Goal: Information Seeking & Learning: Find specific fact

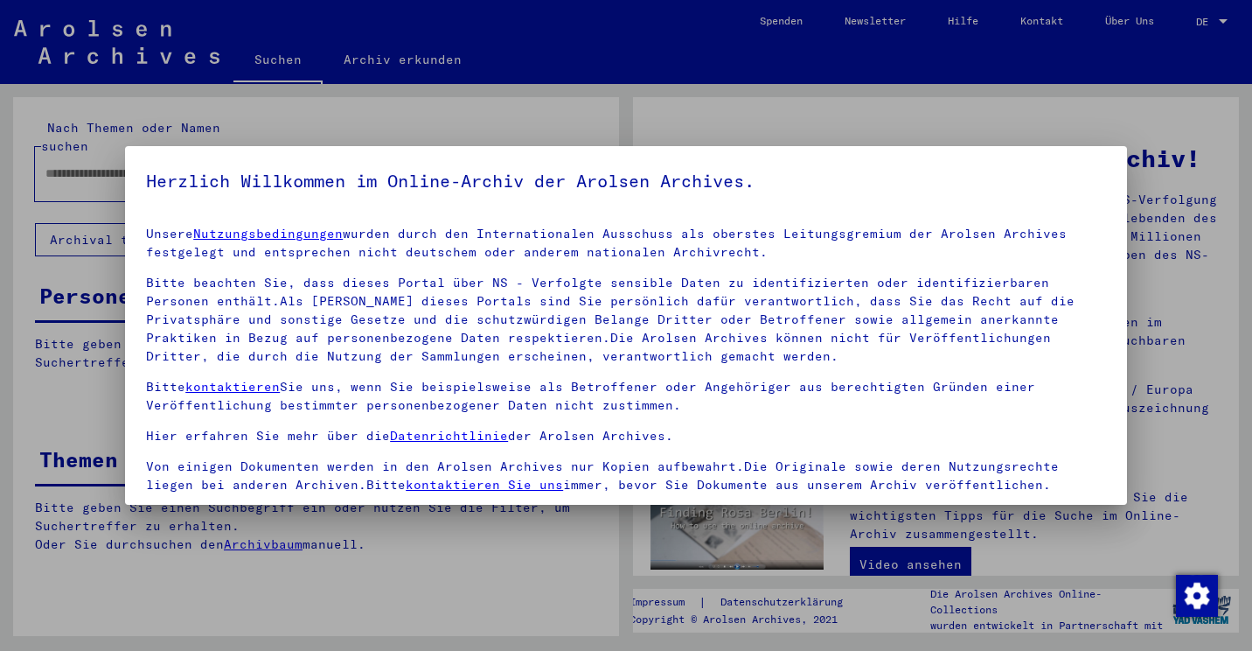
scroll to position [150, 0]
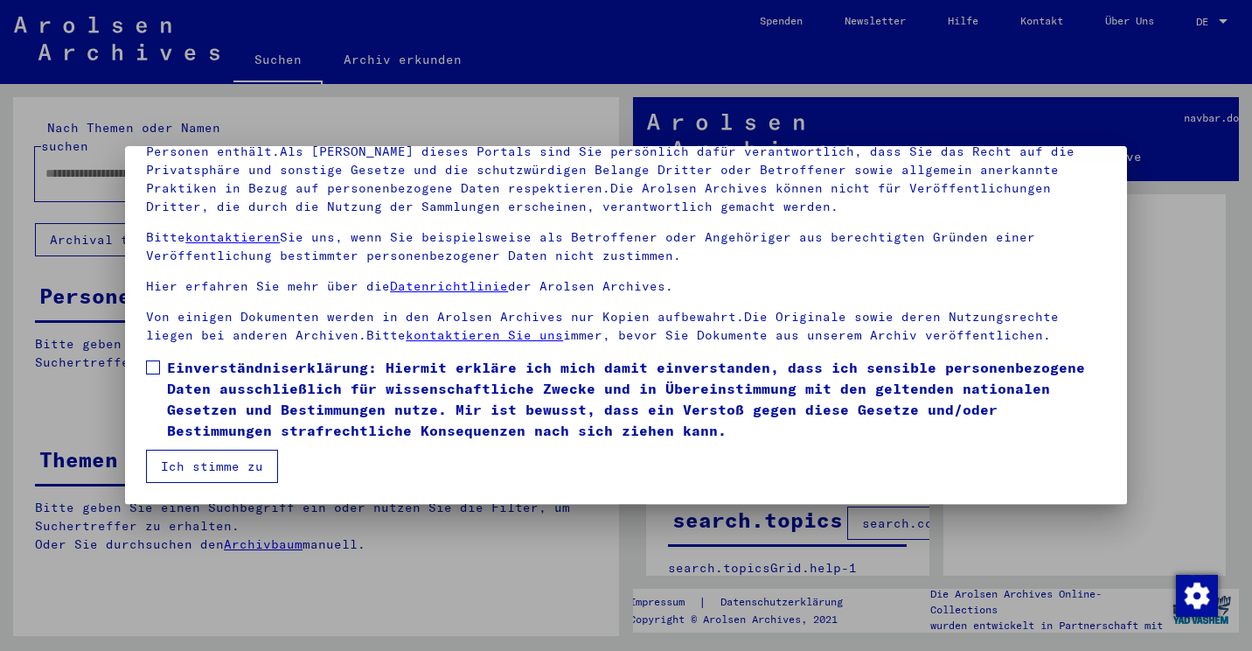
click at [153, 379] on label "Einverständniserklärung: Hiermit erkläre ich mich damit einverstanden, dass ich…" at bounding box center [626, 399] width 960 height 84
click at [198, 486] on mat-dialog-container "Herzlich Willkommen im Online-Archiv der Arolsen Archives. Unsere Nutzungsbedin…" at bounding box center [626, 325] width 1002 height 358
click at [216, 480] on button "Ich stimme zu" at bounding box center [212, 465] width 132 height 33
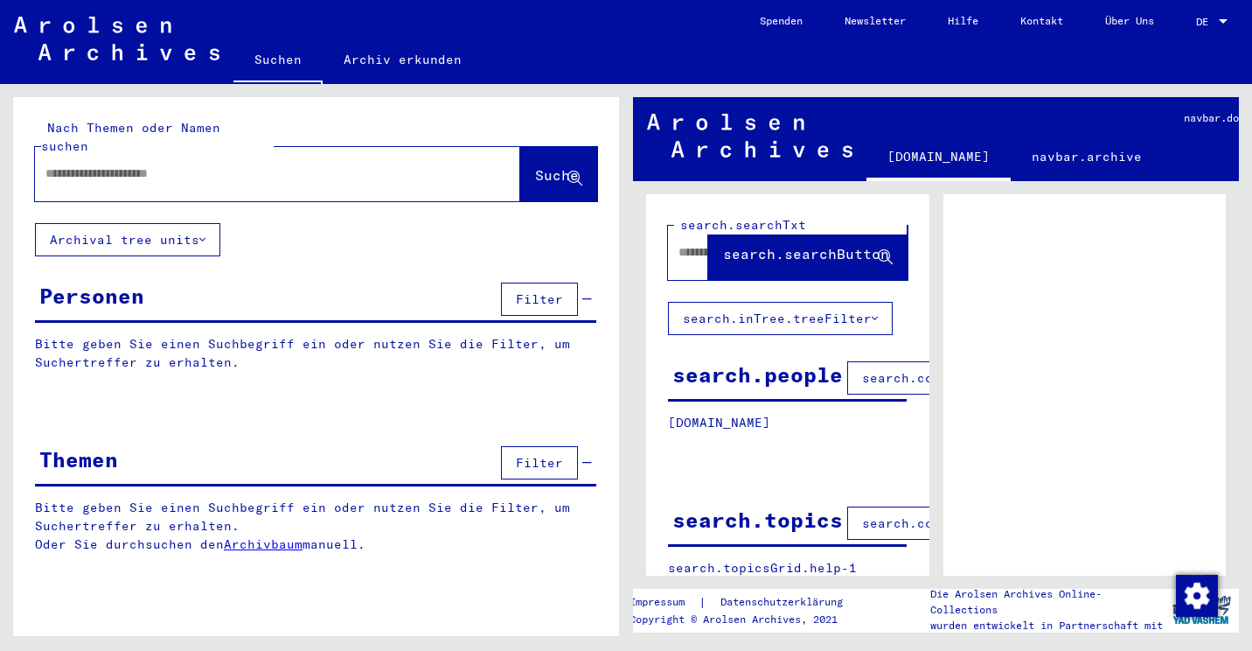
click at [95, 171] on div at bounding box center [256, 173] width 443 height 39
click at [98, 164] on input "text" at bounding box center [261, 173] width 433 height 18
type input "******"
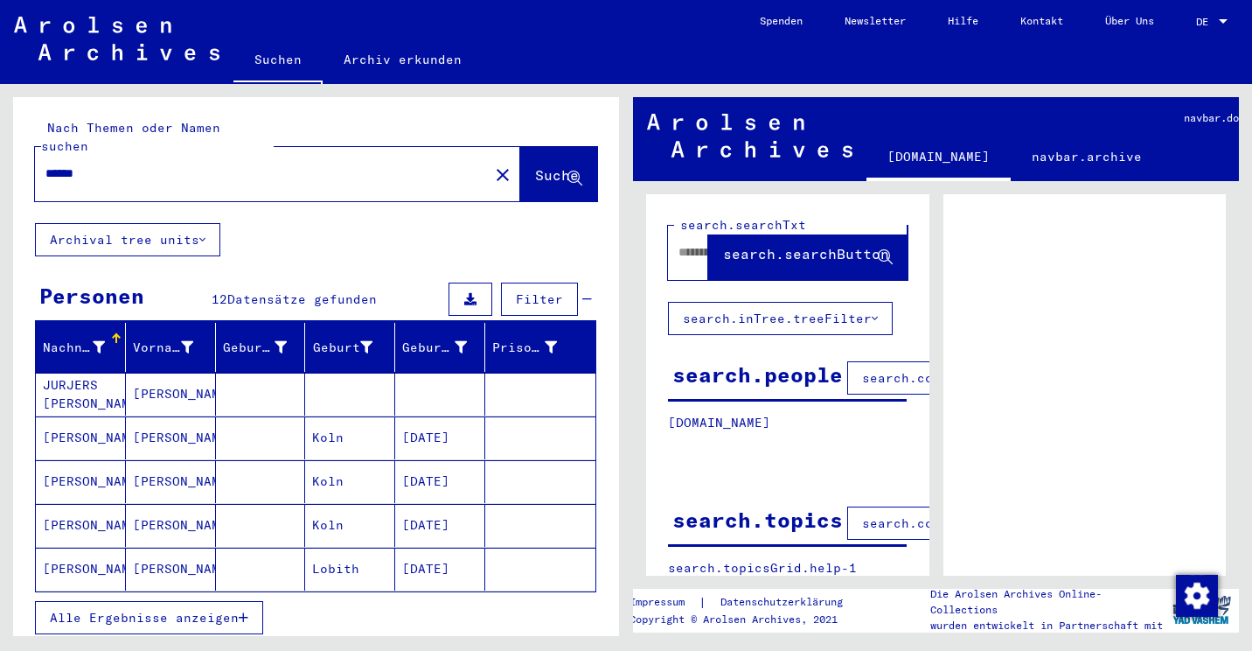
click at [201, 464] on mat-cell "[PERSON_NAME]" at bounding box center [171, 481] width 90 height 43
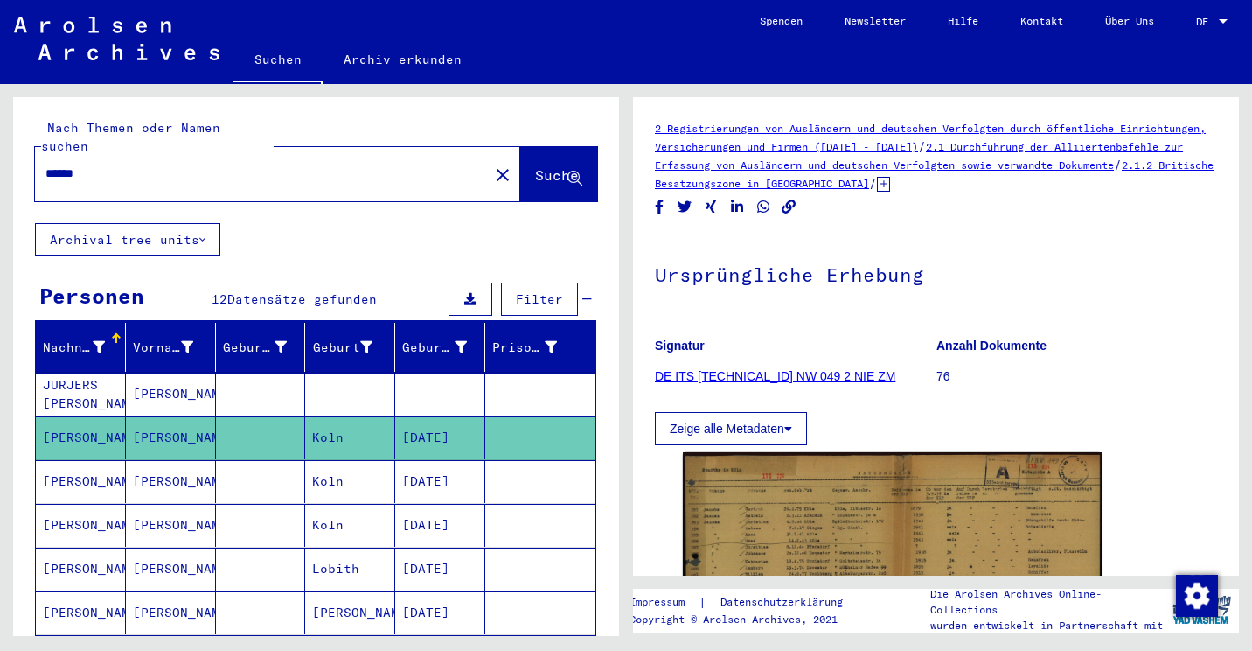
click at [148, 373] on mat-cell "[PERSON_NAME]" at bounding box center [171, 394] width 90 height 43
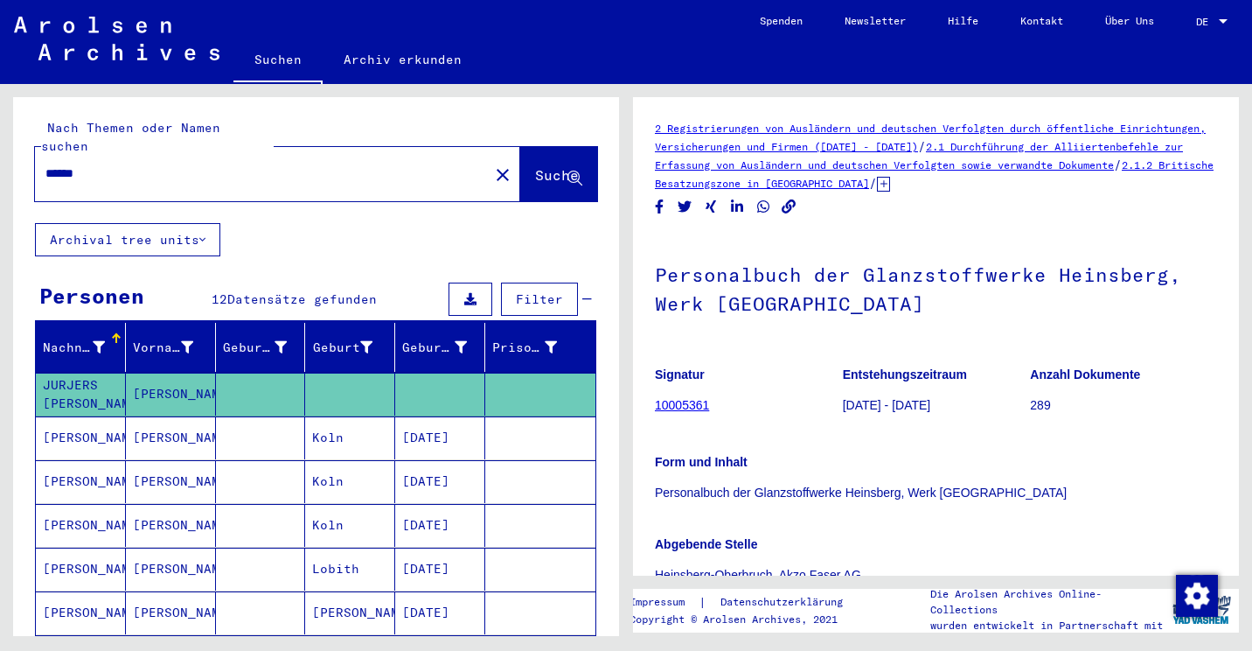
click at [185, 504] on mat-cell "[PERSON_NAME]" at bounding box center [171, 525] width 90 height 43
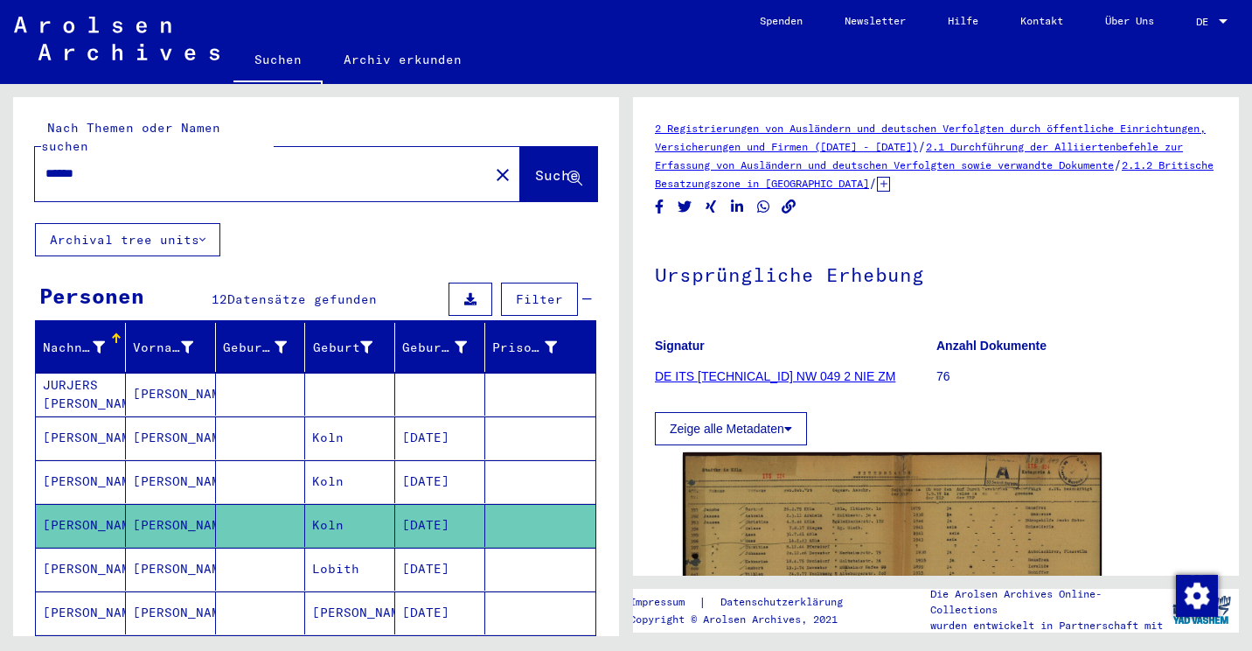
click at [149, 470] on mat-cell "[PERSON_NAME]" at bounding box center [171, 481] width 90 height 43
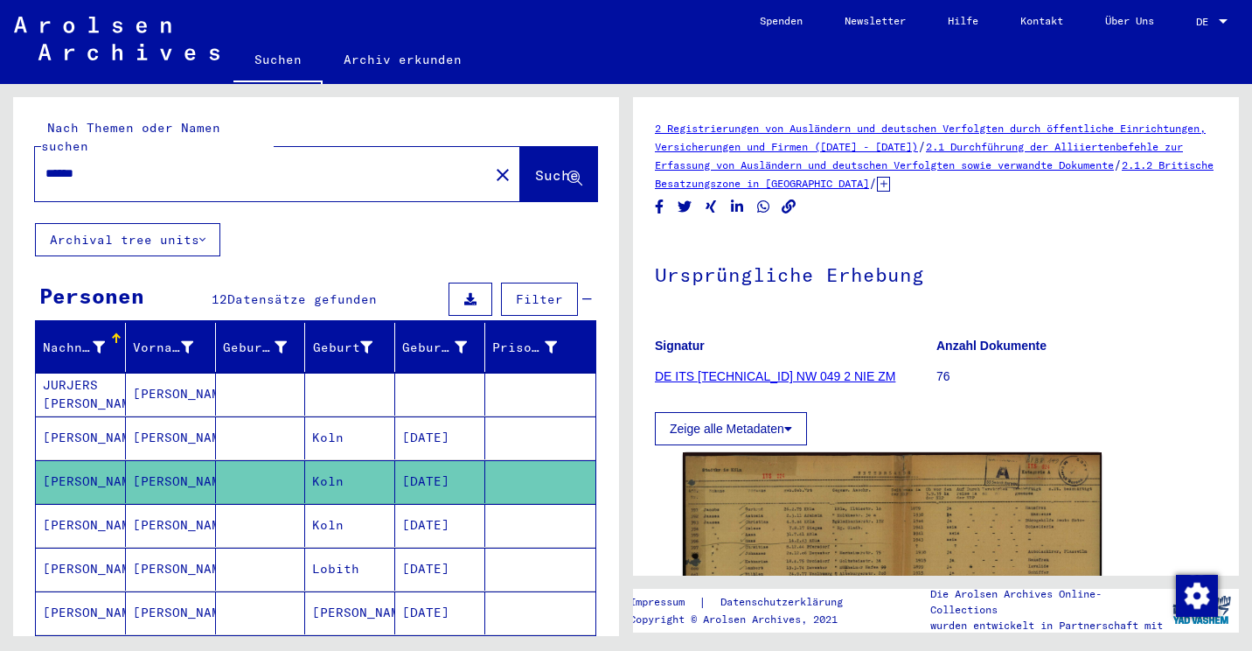
click at [890, 185] on icon at bounding box center [883, 184] width 13 height 15
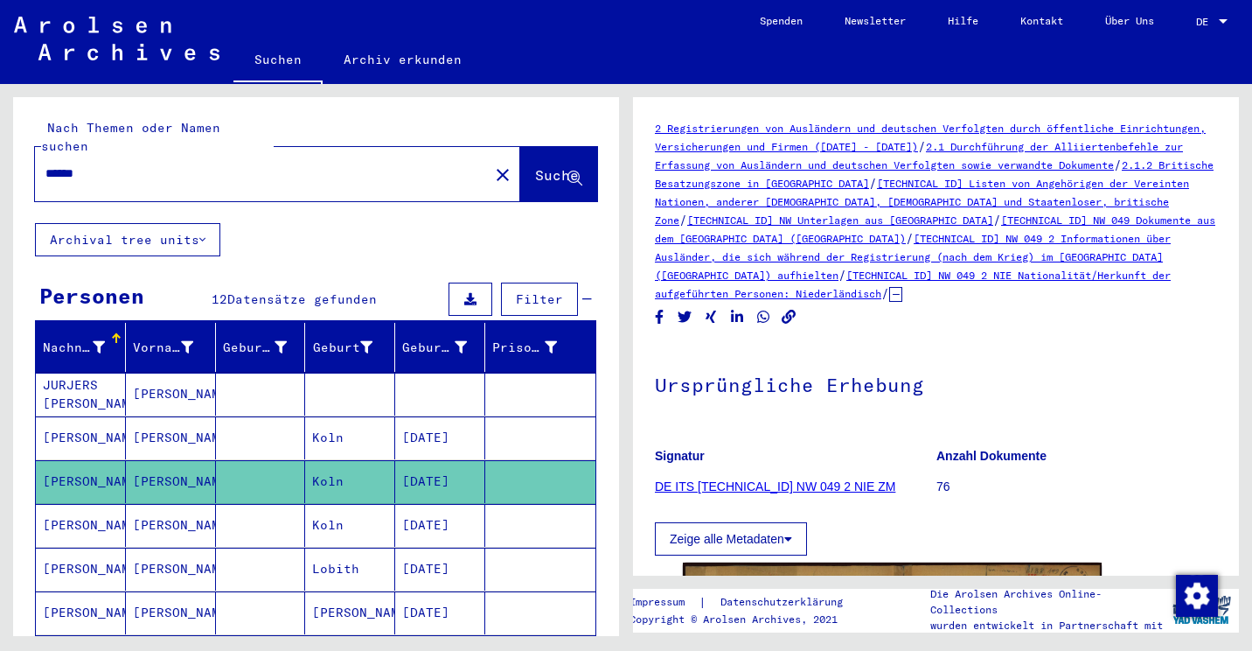
drag, startPoint x: 905, startPoint y: 292, endPoint x: 652, endPoint y: 134, distance: 298.2
click at [652, 134] on yv-its-full-details "2 Registrierungen von Ausländern und deutschen Verfolgten durch öffentliche Ein…" at bounding box center [936, 540] width 606 height 843
copy div "2 Registrierungen von Ausländern und deutschen Verfolgten durch öffentliche Ein…"
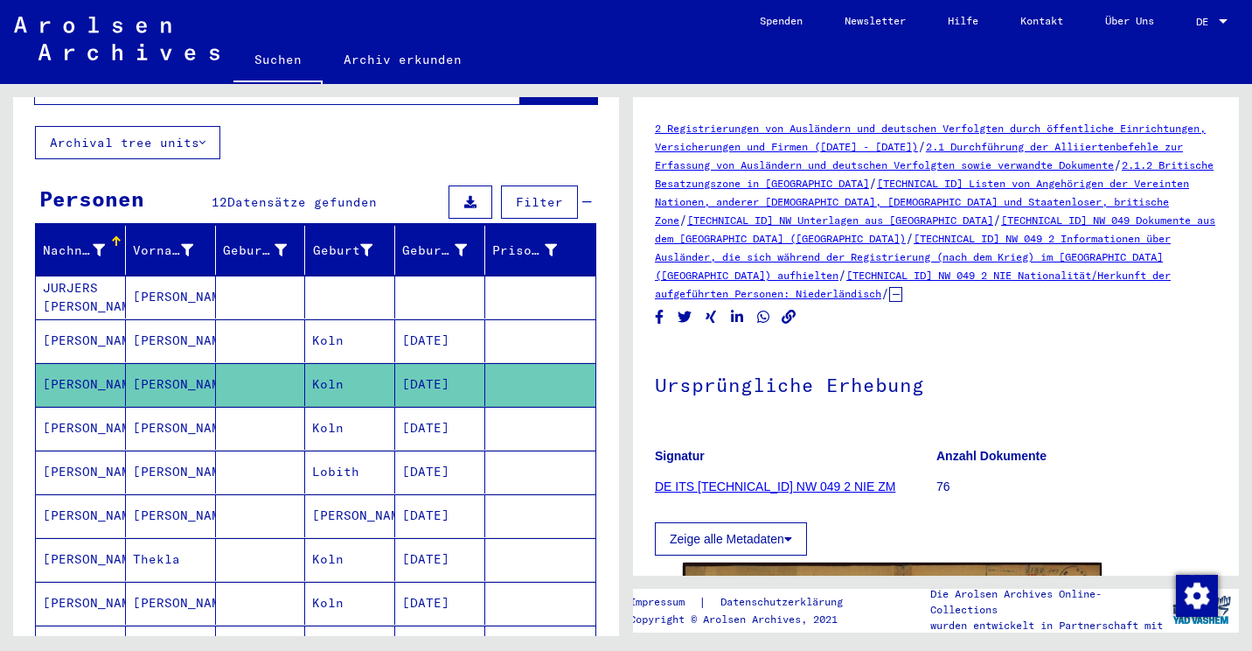
scroll to position [120, 0]
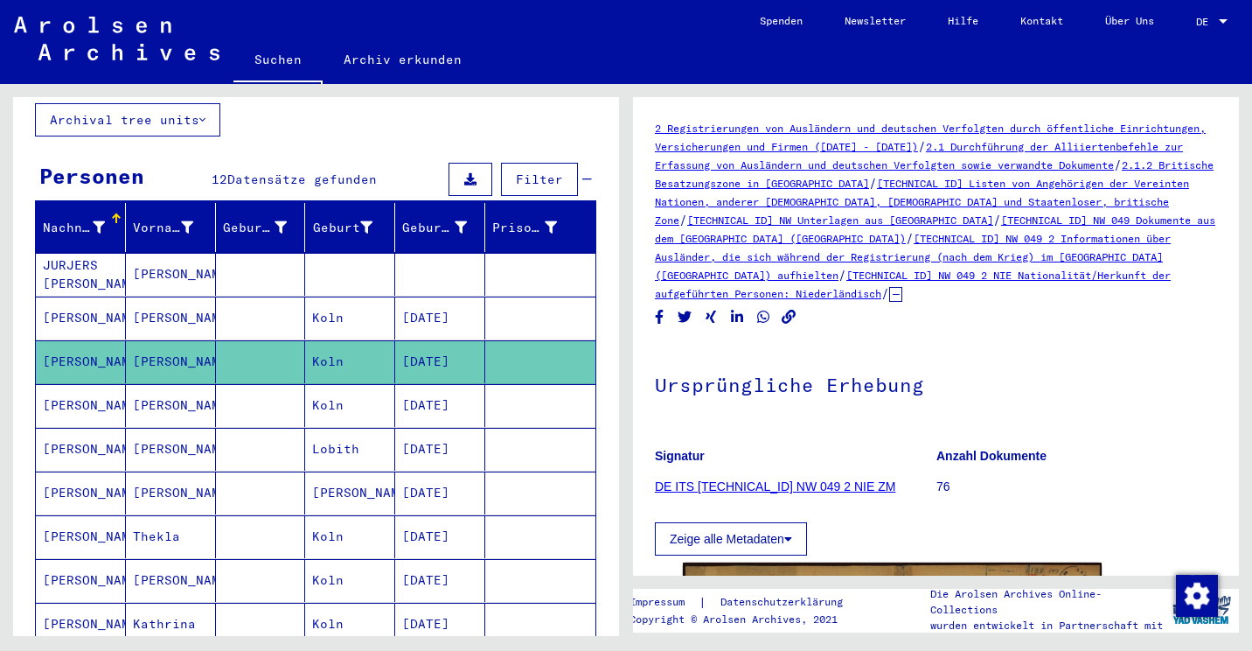
click at [916, 352] on h1 "Ursprüngliche Erhebung" at bounding box center [936, 383] width 562 height 77
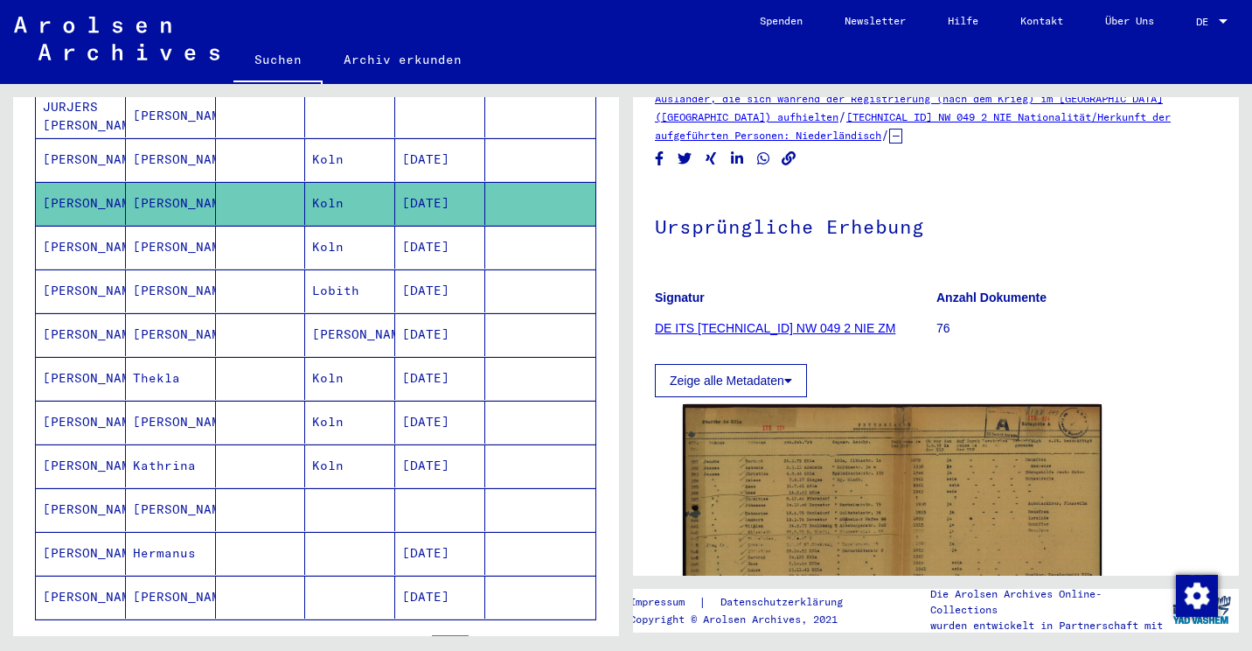
scroll to position [277, 0]
